Goal: Find specific page/section: Find specific page/section

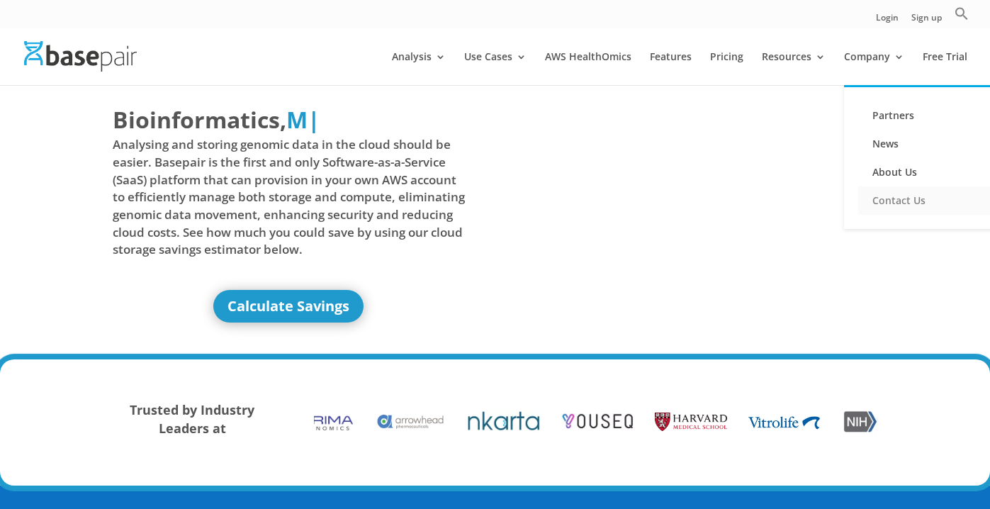
click at [883, 200] on link "Contact Us" at bounding box center [929, 200] width 142 height 28
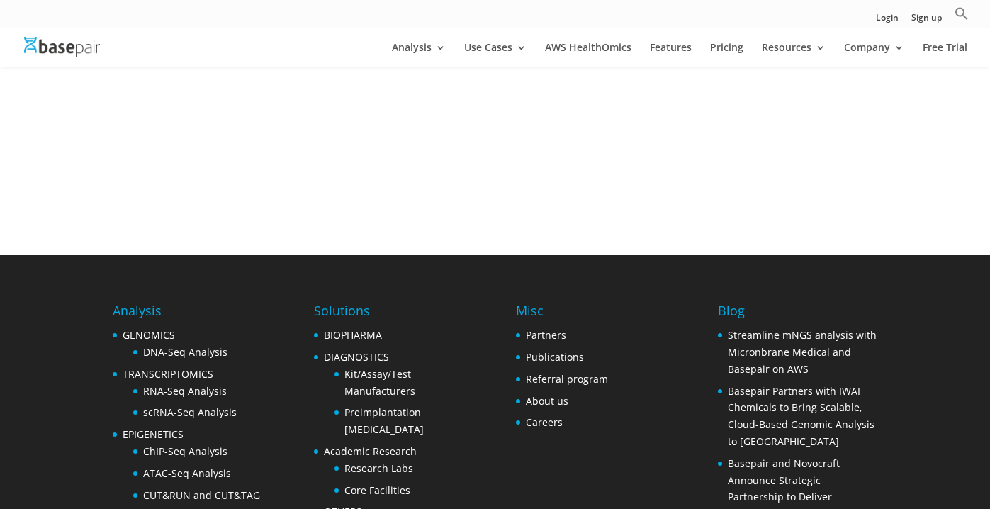
scroll to position [661, 0]
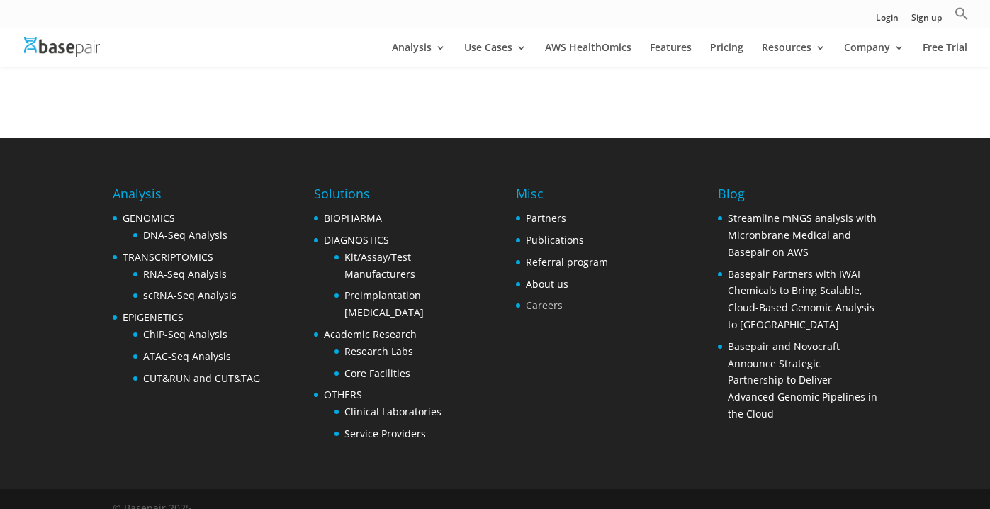
click at [550, 298] on link "Careers" at bounding box center [544, 304] width 37 height 13
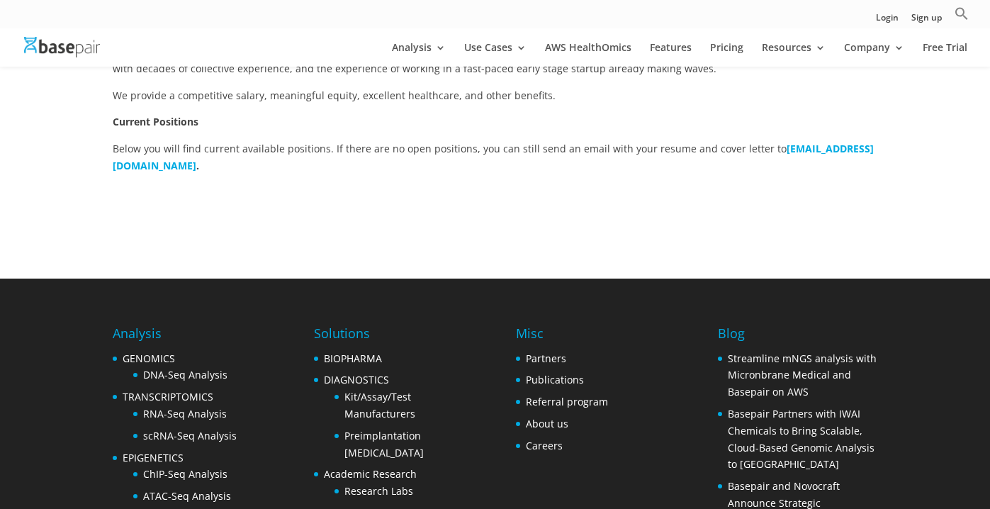
scroll to position [437, 0]
